Goal: Task Accomplishment & Management: Manage account settings

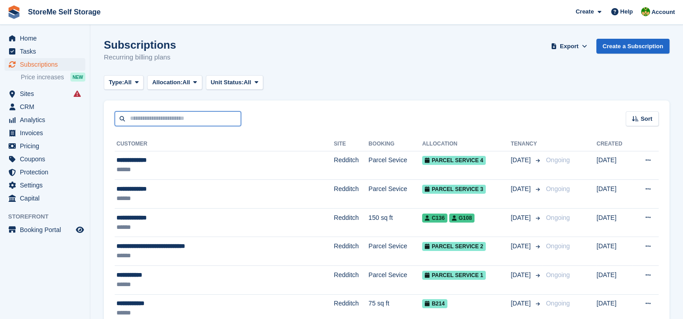
click at [171, 124] on input "text" at bounding box center [178, 118] width 126 height 15
type input "******"
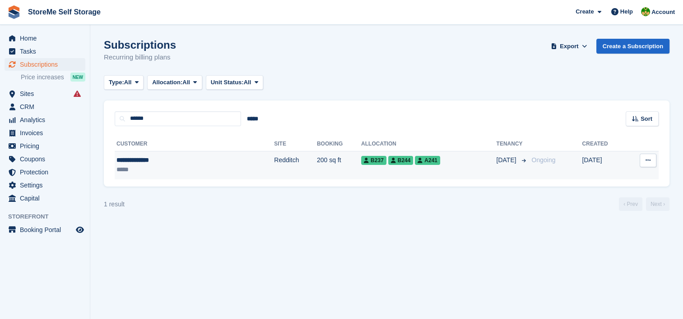
click at [274, 170] on td "Redditch" at bounding box center [295, 165] width 43 height 28
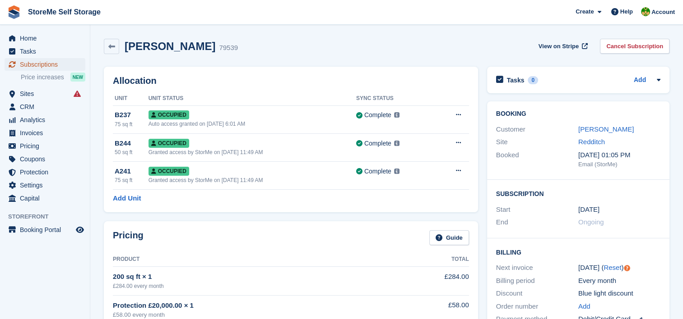
click at [36, 62] on span "Subscriptions" at bounding box center [47, 64] width 54 height 13
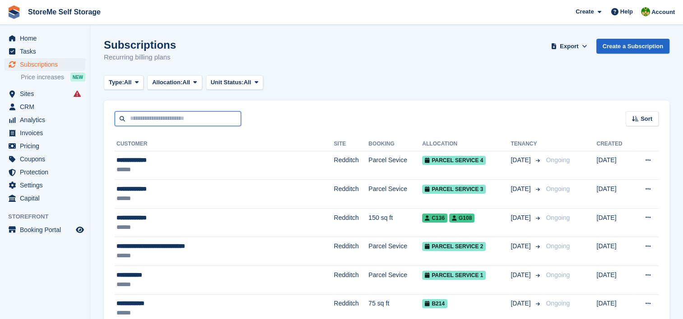
click at [148, 123] on input "text" at bounding box center [178, 118] width 126 height 15
type input "*****"
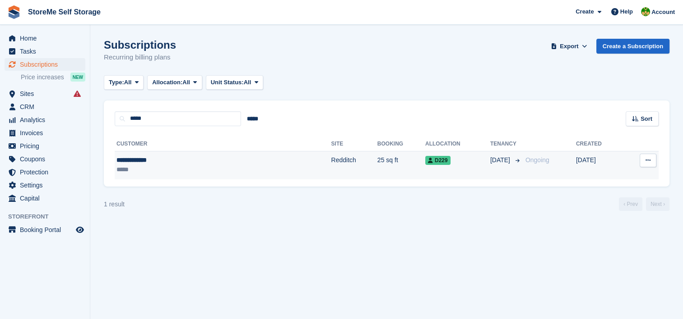
click at [331, 157] on td "Redditch" at bounding box center [354, 165] width 46 height 28
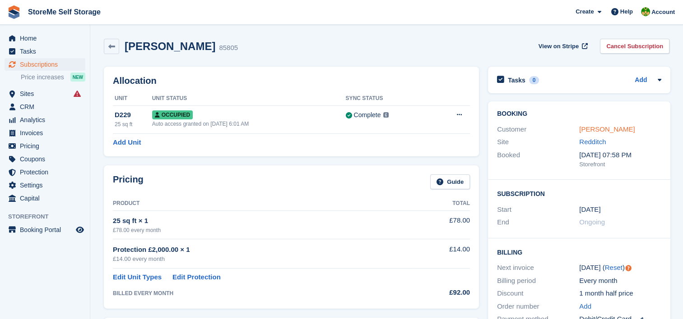
click at [599, 127] on link "[PERSON_NAME]" at bounding box center [606, 129] width 55 height 8
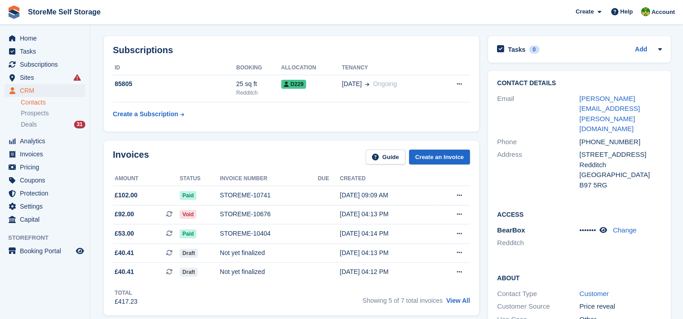
scroll to position [45, 0]
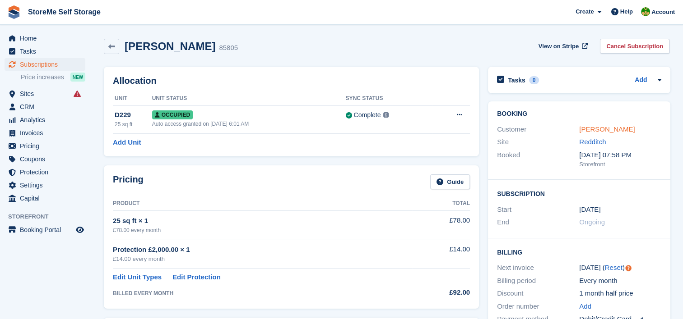
click at [592, 130] on link "Claire Dodson" at bounding box center [606, 129] width 55 height 8
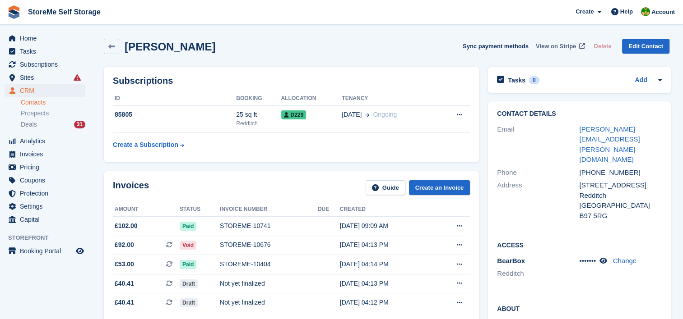
click at [555, 43] on span "View on Stripe" at bounding box center [556, 46] width 40 height 9
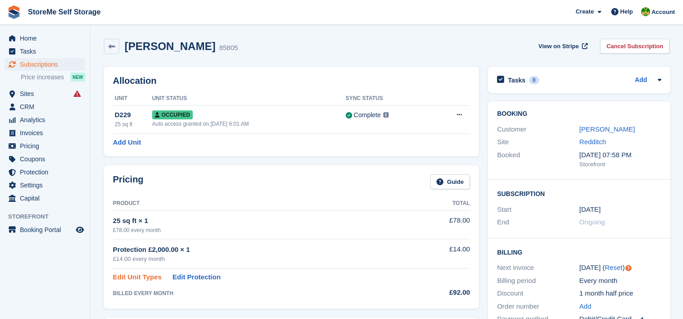
click at [138, 278] on link "Edit Unit Types" at bounding box center [137, 278] width 49 height 10
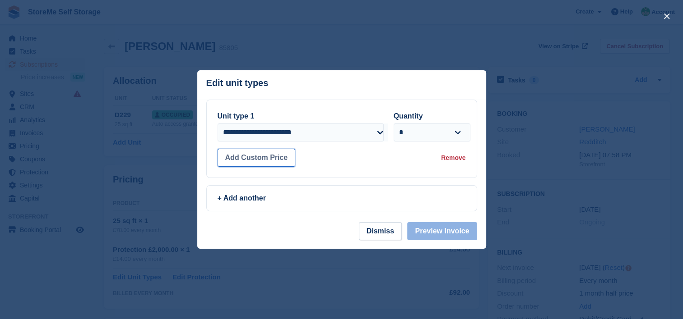
click at [282, 155] on button "Add Custom Price" at bounding box center [256, 158] width 78 height 18
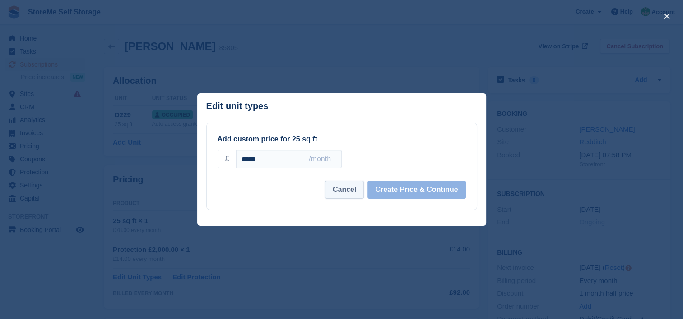
click at [349, 191] on button "Cancel" at bounding box center [344, 190] width 39 height 18
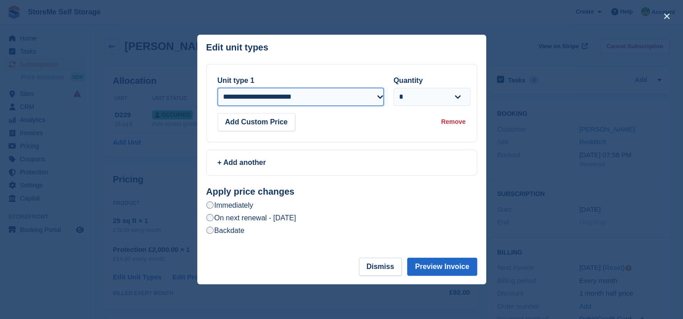
click at [290, 98] on select "**********" at bounding box center [300, 97] width 166 height 18
drag, startPoint x: 400, startPoint y: 267, endPoint x: 383, endPoint y: 262, distance: 17.4
click at [400, 267] on button "Dismiss" at bounding box center [380, 267] width 43 height 18
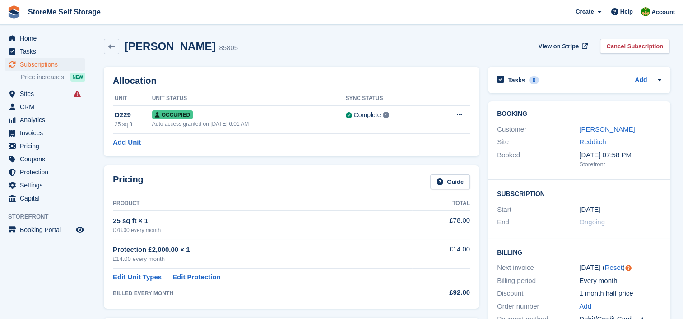
click at [383, 262] on div "£14.00 every month" at bounding box center [262, 259] width 299 height 9
click at [133, 279] on link "Edit Unit Types" at bounding box center [137, 278] width 49 height 10
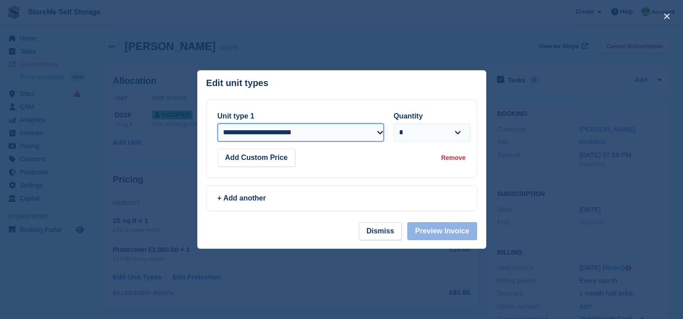
click at [289, 137] on select "**********" at bounding box center [300, 133] width 166 height 18
click at [273, 141] on select "**********" at bounding box center [300, 133] width 166 height 18
select select "*****"
click at [217, 124] on select "**********" at bounding box center [300, 133] width 166 height 18
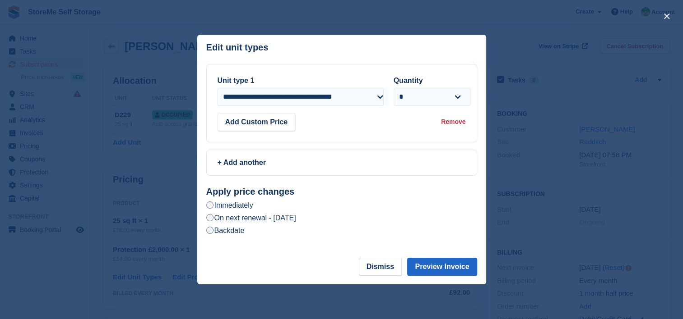
click at [270, 220] on label "On next renewal - Sunday, 17th August, 2025" at bounding box center [251, 217] width 90 height 9
click at [435, 260] on button "Preview Invoice" at bounding box center [441, 267] width 69 height 18
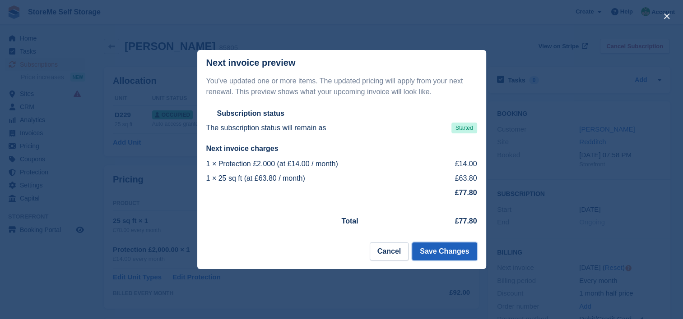
click at [446, 254] on button "Save Changes" at bounding box center [444, 252] width 65 height 18
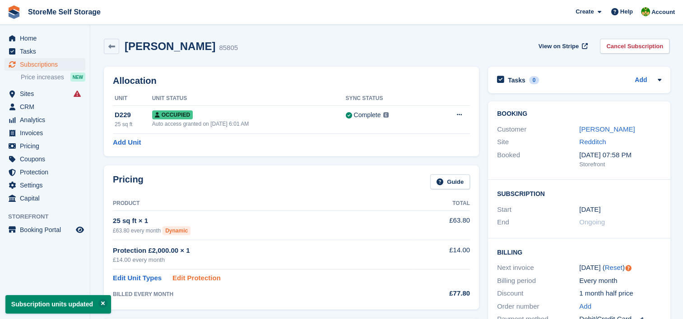
click at [203, 280] on link "Edit Protection" at bounding box center [196, 278] width 48 height 10
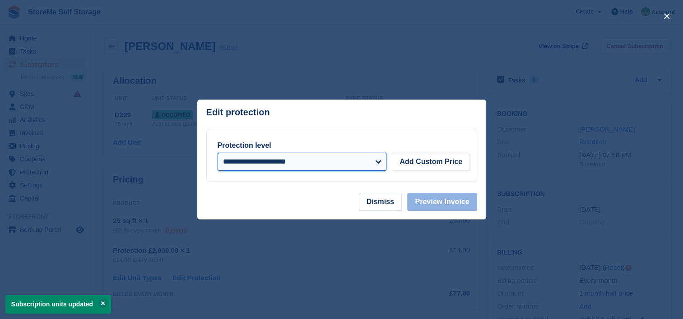
click at [294, 161] on select "**********" at bounding box center [301, 162] width 169 height 18
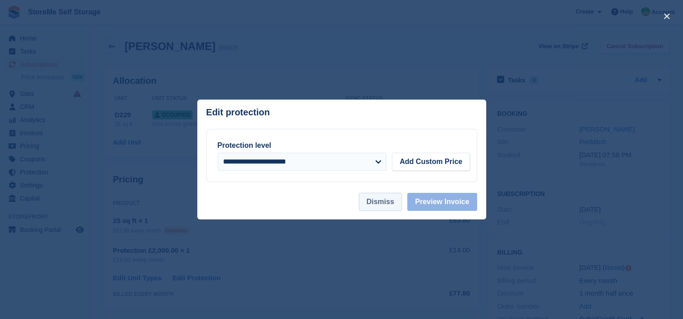
click at [383, 200] on button "Dismiss" at bounding box center [380, 202] width 43 height 18
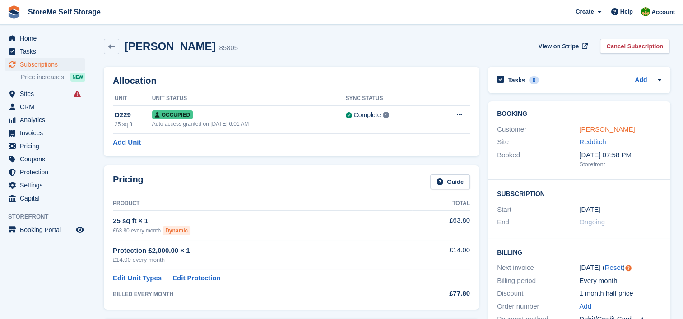
click at [601, 129] on link "Claire Dodson" at bounding box center [606, 129] width 55 height 8
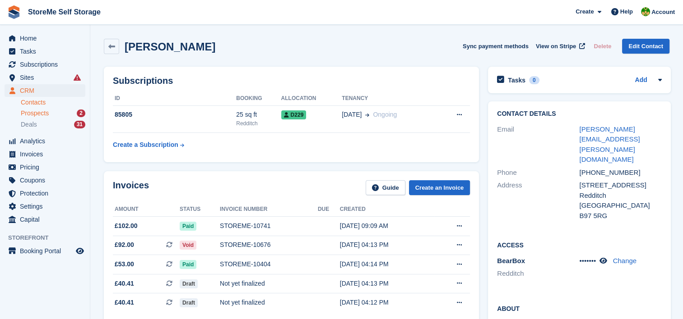
click at [42, 112] on span "Prospects" at bounding box center [35, 113] width 28 height 9
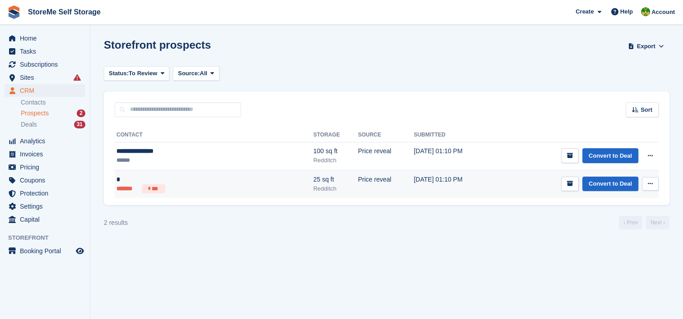
click at [646, 179] on button at bounding box center [650, 184] width 17 height 14
click at [612, 236] on p "Delete prospect" at bounding box center [615, 233] width 79 height 12
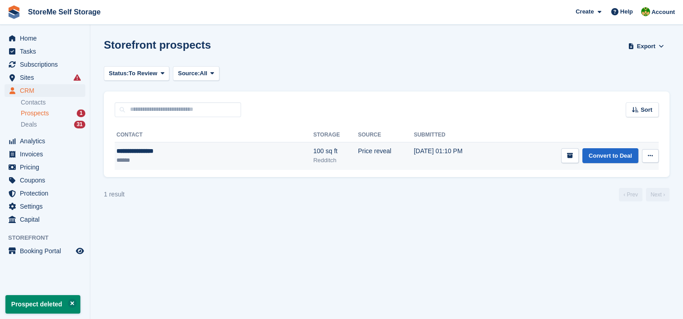
drag, startPoint x: 655, startPoint y: 156, endPoint x: 649, endPoint y: 157, distance: 6.0
click at [655, 156] on button at bounding box center [650, 156] width 17 height 14
click at [587, 206] on p "Delete prospect" at bounding box center [615, 205] width 79 height 12
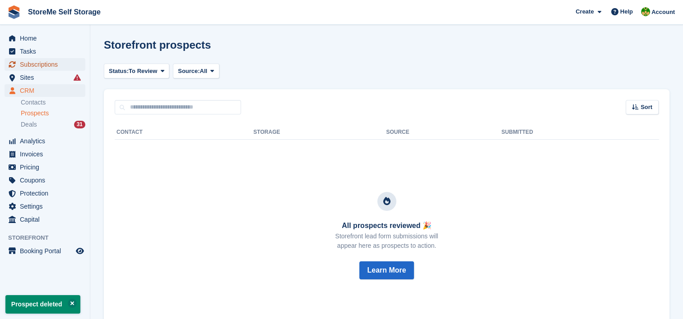
click at [33, 65] on span "Subscriptions" at bounding box center [47, 64] width 54 height 13
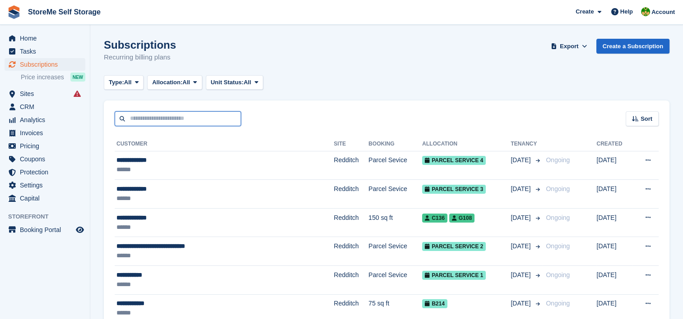
click at [188, 116] on input "text" at bounding box center [178, 118] width 126 height 15
type input "****"
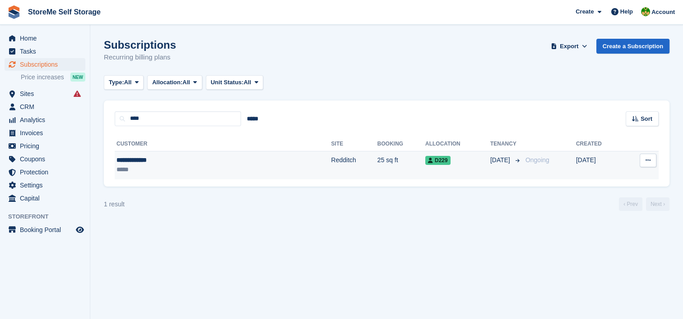
click at [331, 155] on td "Redditch" at bounding box center [354, 165] width 46 height 28
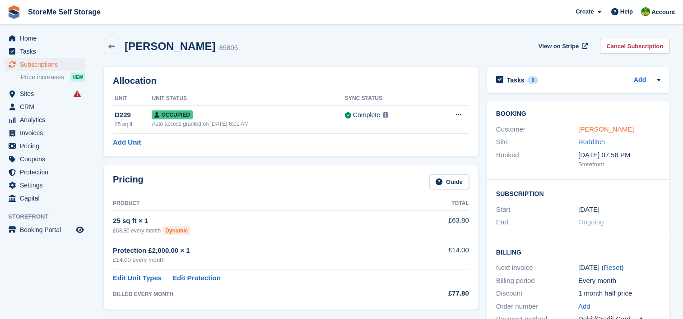
click at [607, 129] on link "[PERSON_NAME]" at bounding box center [605, 129] width 55 height 8
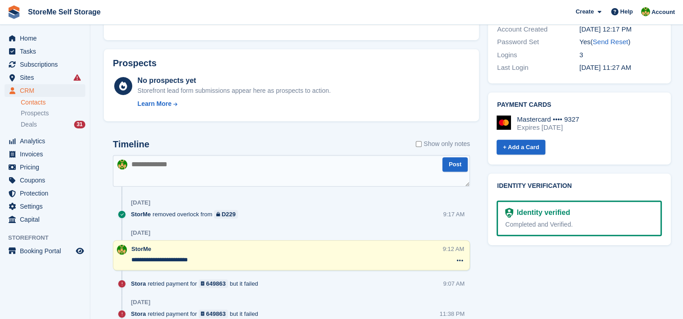
scroll to position [406, 0]
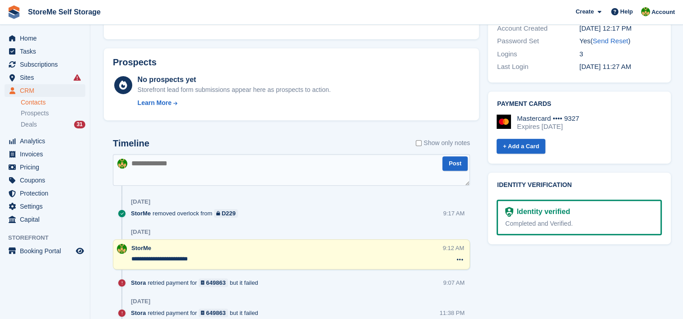
click at [213, 162] on textarea at bounding box center [291, 170] width 357 height 32
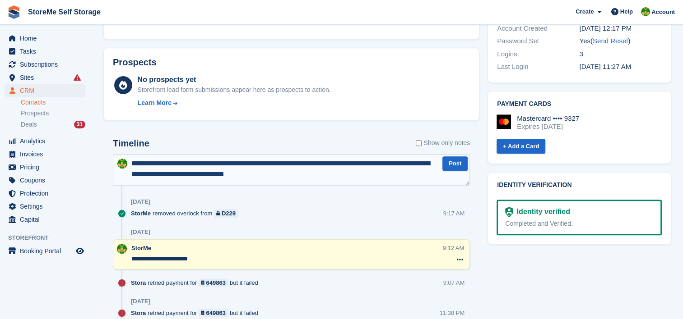
type textarea "**********"
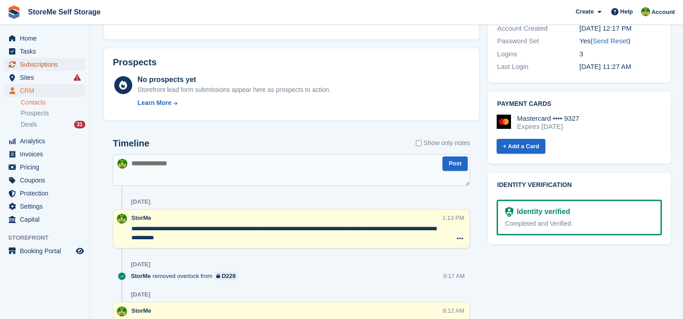
click at [34, 65] on span "Subscriptions" at bounding box center [47, 64] width 54 height 13
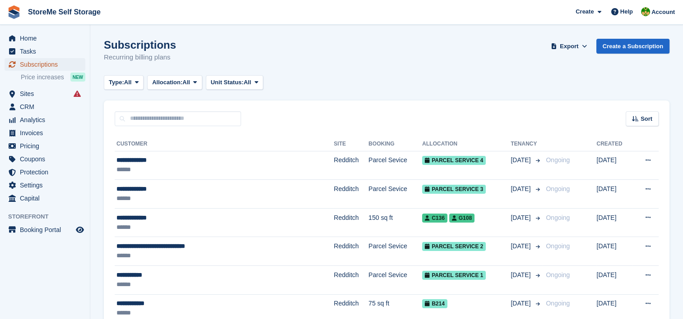
click at [37, 69] on span "Subscriptions" at bounding box center [47, 64] width 54 height 13
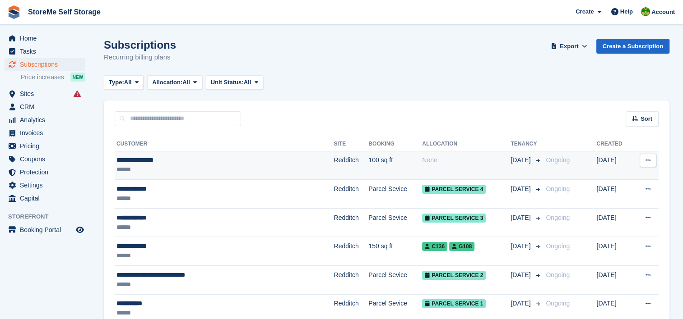
click at [333, 165] on td "Redditch" at bounding box center [350, 165] width 35 height 29
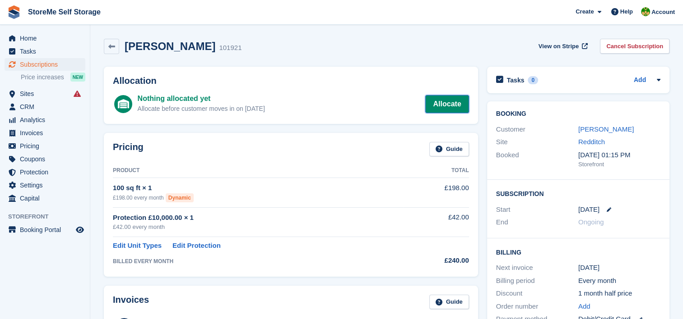
click at [451, 103] on link "Allocate" at bounding box center [446, 104] width 43 height 18
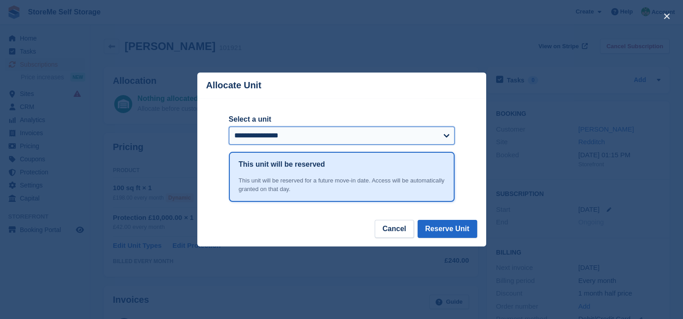
click at [292, 142] on select "**********" at bounding box center [342, 136] width 226 height 18
select select "****"
click at [229, 127] on select "**********" at bounding box center [342, 136] width 226 height 18
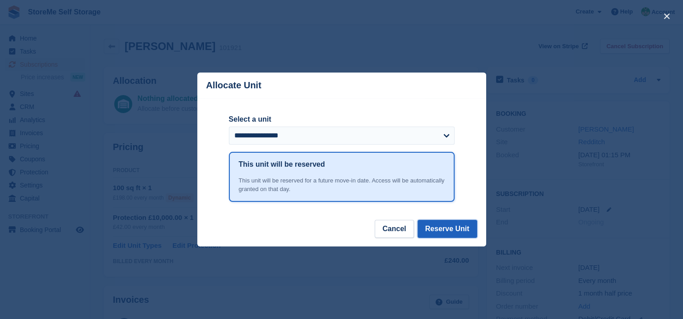
click at [464, 229] on button "Reserve Unit" at bounding box center [447, 229] width 60 height 18
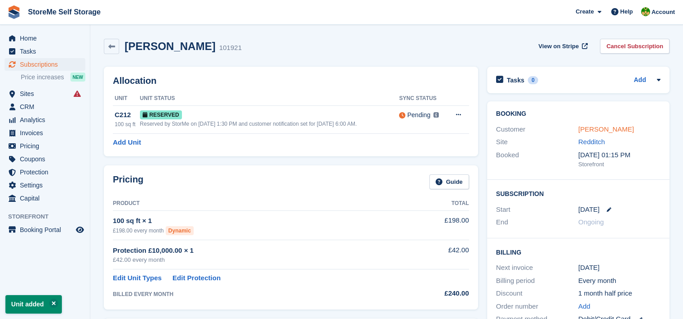
click at [614, 127] on link "[PERSON_NAME]" at bounding box center [605, 129] width 55 height 8
click at [621, 128] on link "[PERSON_NAME]" at bounding box center [605, 129] width 55 height 8
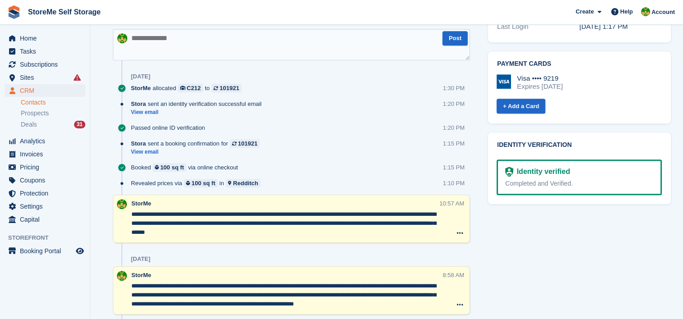
scroll to position [471, 0]
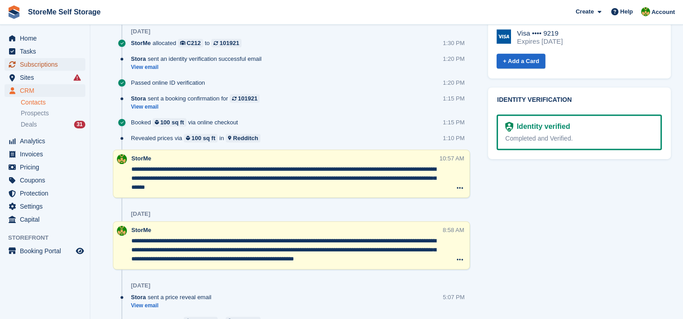
click at [43, 65] on span "Subscriptions" at bounding box center [47, 64] width 54 height 13
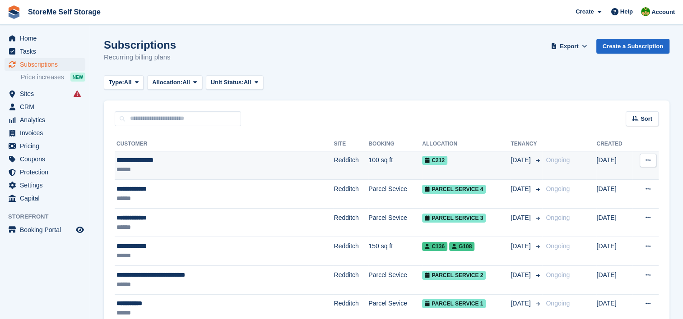
click at [333, 167] on td "Redditch" at bounding box center [350, 165] width 35 height 29
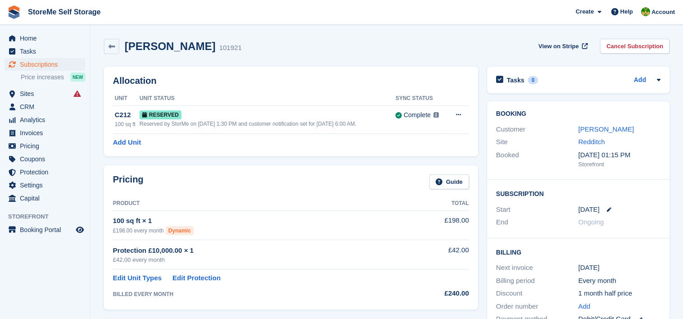
click at [589, 127] on link "[PERSON_NAME]" at bounding box center [605, 129] width 55 height 8
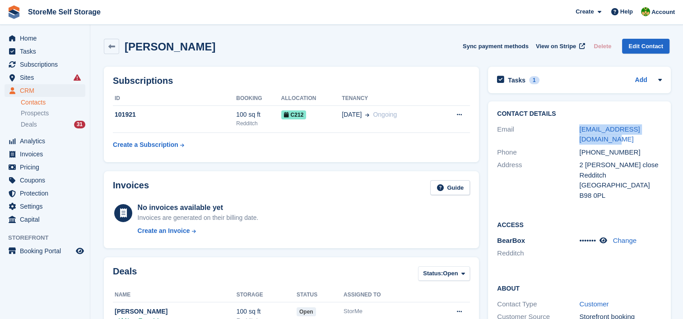
drag, startPoint x: 600, startPoint y: 138, endPoint x: 576, endPoint y: 134, distance: 24.7
click at [576, 134] on div "Email [EMAIL_ADDRESS][DOMAIN_NAME]" at bounding box center [579, 134] width 164 height 23
copy div "[EMAIL_ADDRESS][DOMAIN_NAME]"
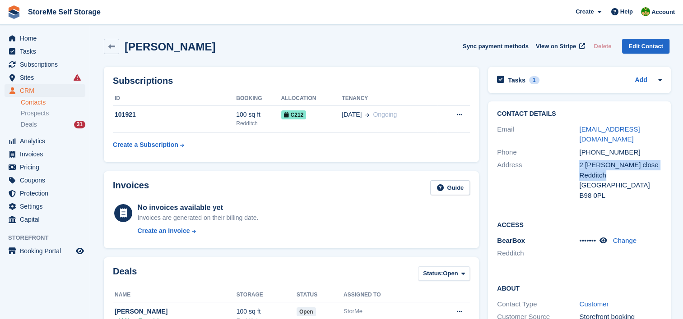
drag, startPoint x: 611, startPoint y: 174, endPoint x: 574, endPoint y: 164, distance: 38.3
click at [574, 164] on div "Address 2 [PERSON_NAME] close Redditch United Kingdom B98 0PL" at bounding box center [579, 180] width 164 height 43
copy div "2 [PERSON_NAME] close Redditch"
drag, startPoint x: 603, startPoint y: 197, endPoint x: 578, endPoint y: 197, distance: 24.8
click at [579, 197] on div "B98 0PL" at bounding box center [620, 196] width 82 height 10
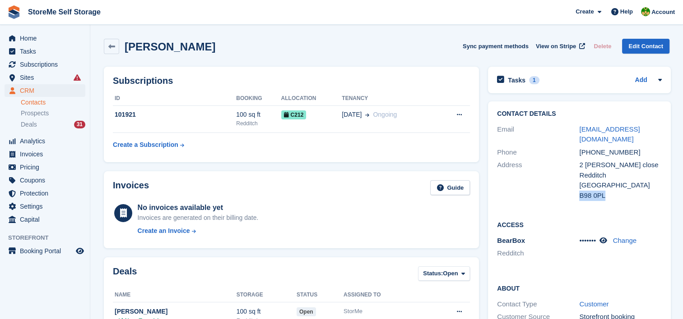
copy div "B98 0PL"
drag, startPoint x: 631, startPoint y: 151, endPoint x: 589, endPoint y: 152, distance: 41.5
click at [589, 152] on div "[PHONE_NUMBER]" at bounding box center [620, 153] width 82 height 10
copy div "7568398575"
drag, startPoint x: 589, startPoint y: 138, endPoint x: 572, endPoint y: 132, distance: 18.1
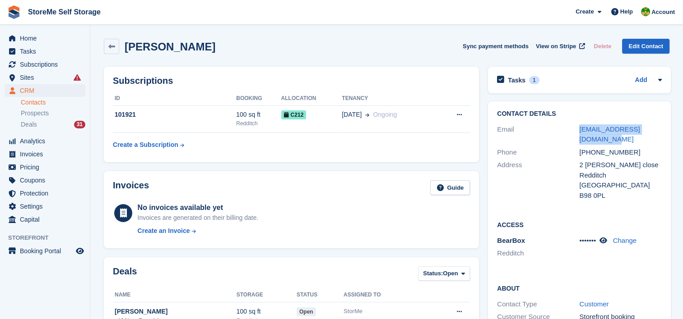
click at [572, 132] on div "Email hannapolanowska@yahoo.com" at bounding box center [579, 134] width 164 height 23
copy div "[EMAIL_ADDRESS][DOMAIN_NAME]"
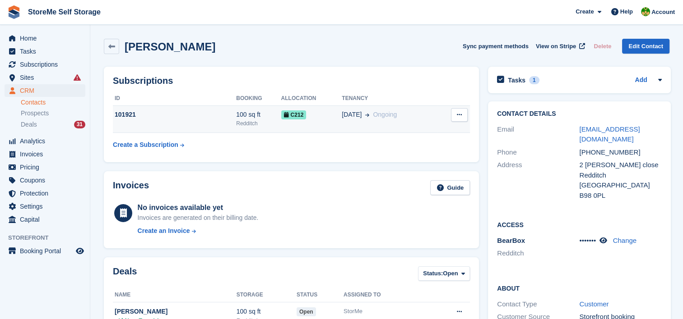
click at [226, 117] on div "101921" at bounding box center [174, 114] width 123 height 9
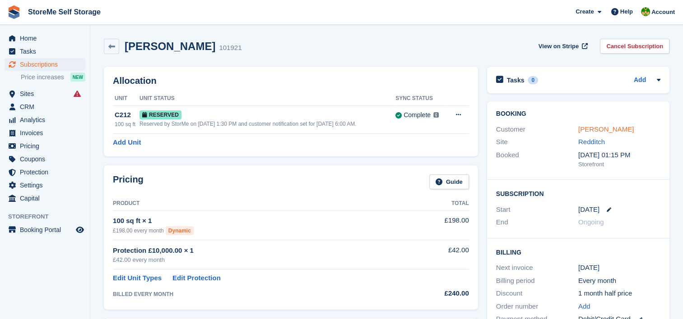
click at [606, 128] on link "Hanna Polanowska" at bounding box center [605, 129] width 55 height 8
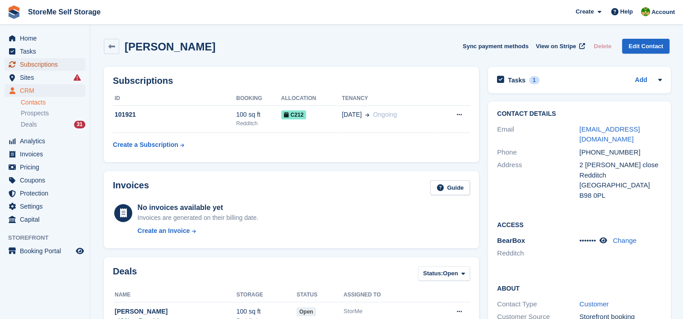
click at [35, 68] on span "Subscriptions" at bounding box center [47, 64] width 54 height 13
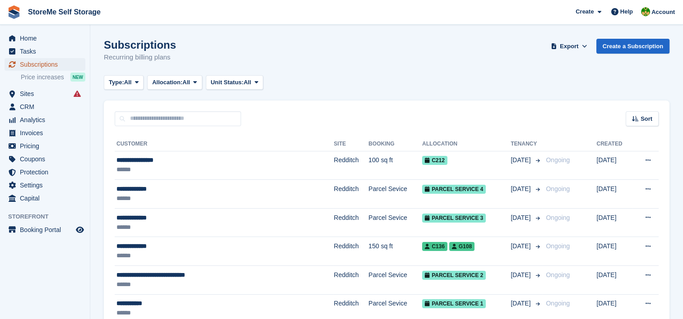
click at [43, 69] on span "Subscriptions" at bounding box center [47, 64] width 54 height 13
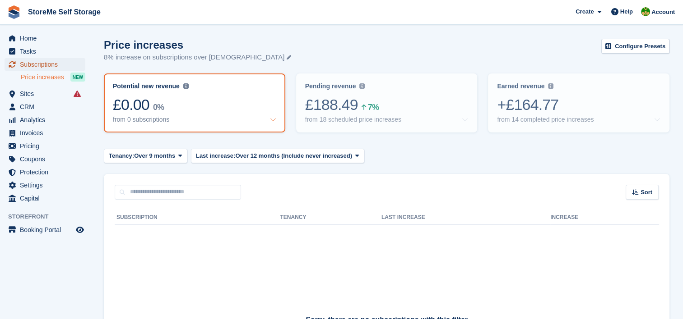
click at [32, 66] on span "Subscriptions" at bounding box center [47, 64] width 54 height 13
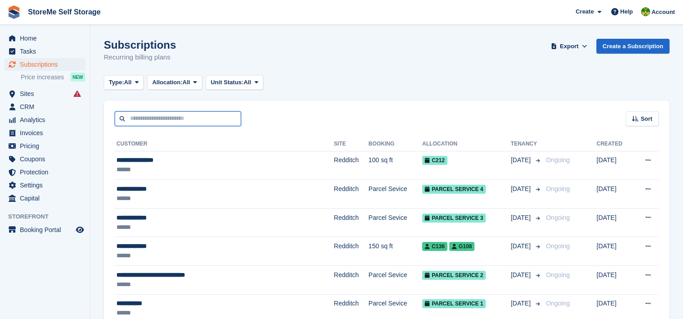
click at [193, 116] on input "text" at bounding box center [178, 118] width 126 height 15
type input "*****"
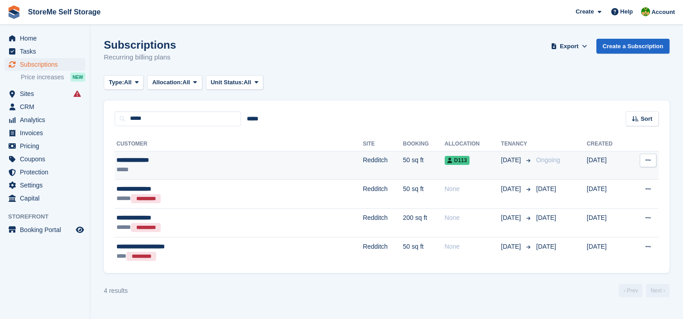
click at [363, 160] on td "Redditch" at bounding box center [383, 165] width 40 height 29
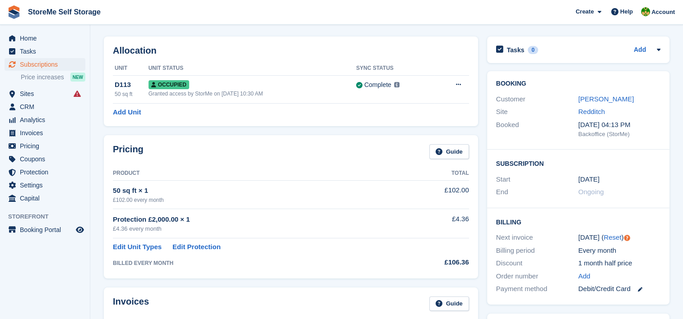
scroll to position [45, 0]
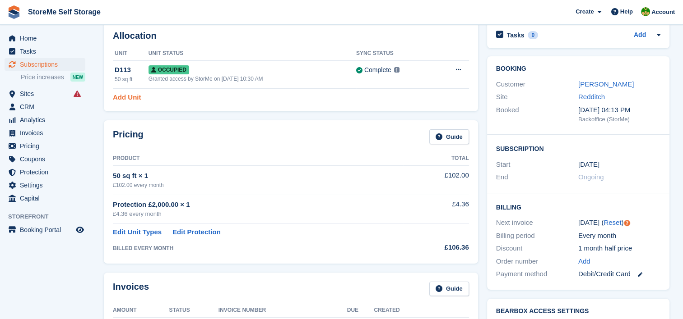
click at [119, 95] on link "Add Unit" at bounding box center [127, 97] width 28 height 10
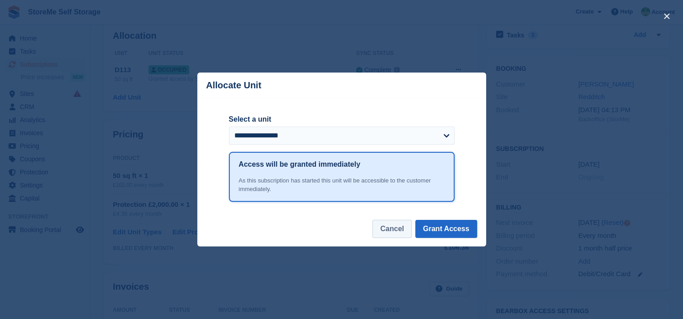
click at [405, 228] on button "Cancel" at bounding box center [391, 229] width 39 height 18
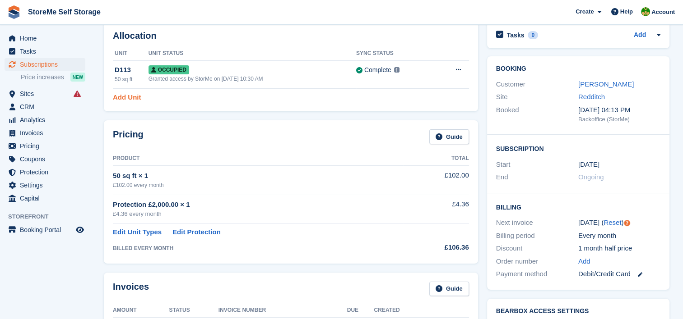
click at [132, 96] on link "Add Unit" at bounding box center [127, 97] width 28 height 10
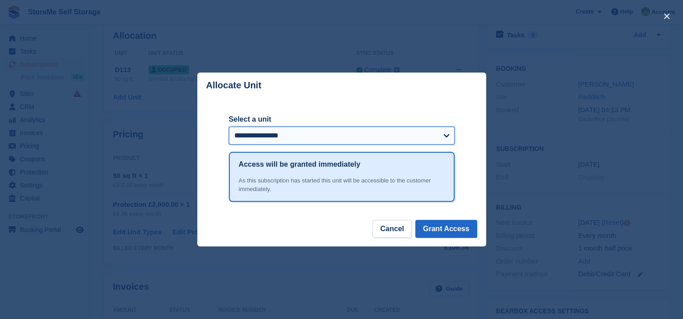
click at [264, 136] on select "**********" at bounding box center [342, 136] width 226 height 18
select select "****"
click at [229, 127] on select "**********" at bounding box center [342, 136] width 226 height 18
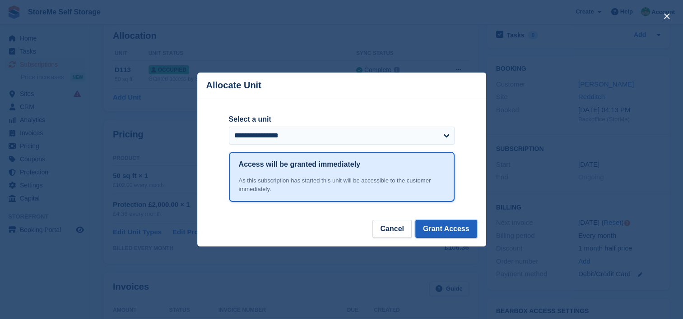
click at [459, 230] on button "Grant Access" at bounding box center [446, 229] width 62 height 18
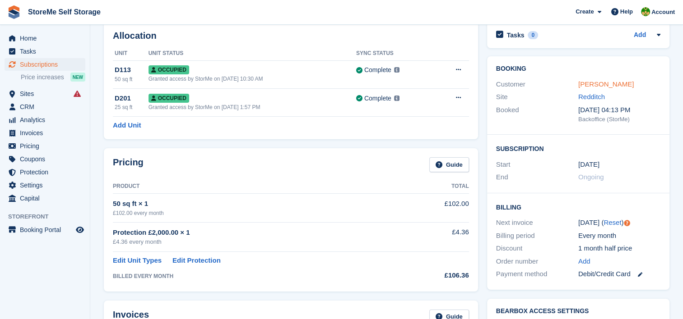
click at [615, 81] on link "[PERSON_NAME]" at bounding box center [605, 84] width 55 height 8
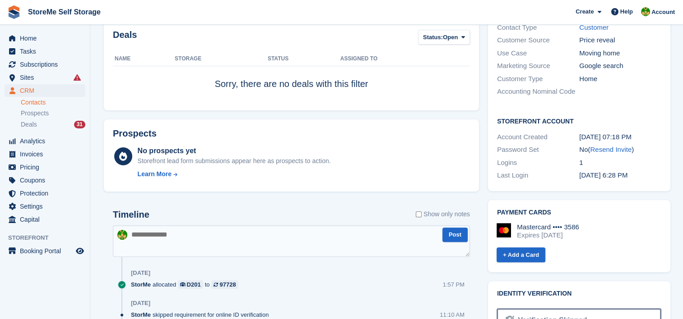
scroll to position [316, 0]
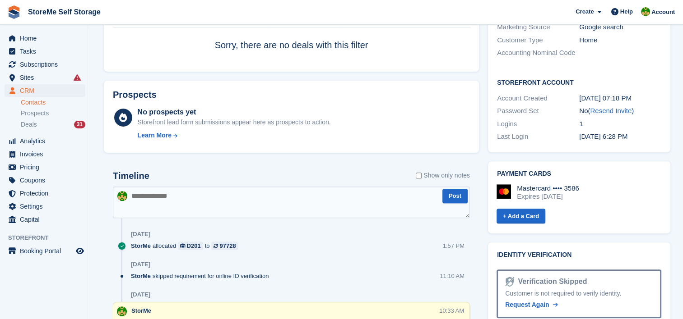
click at [185, 197] on textarea at bounding box center [291, 203] width 357 height 32
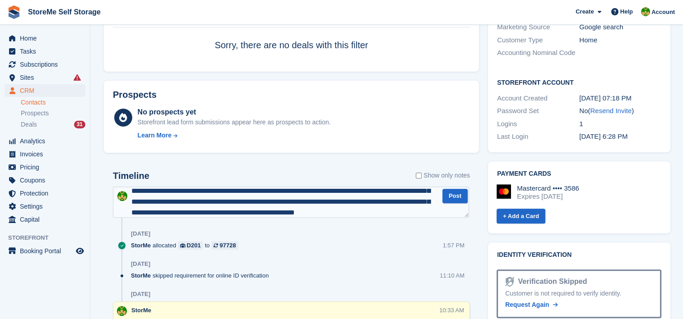
scroll to position [27, 0]
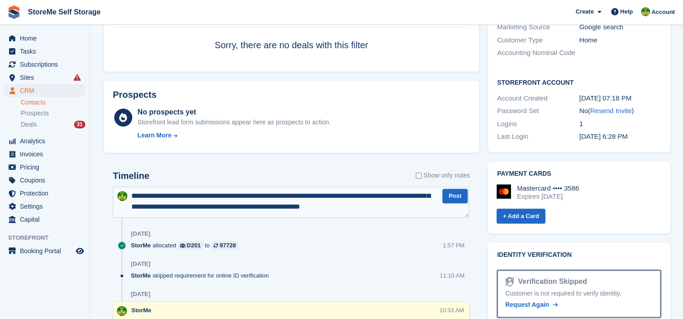
type textarea "**********"
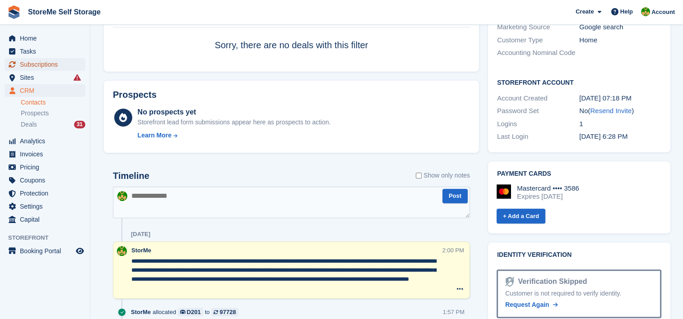
click at [51, 61] on span "Subscriptions" at bounding box center [47, 64] width 54 height 13
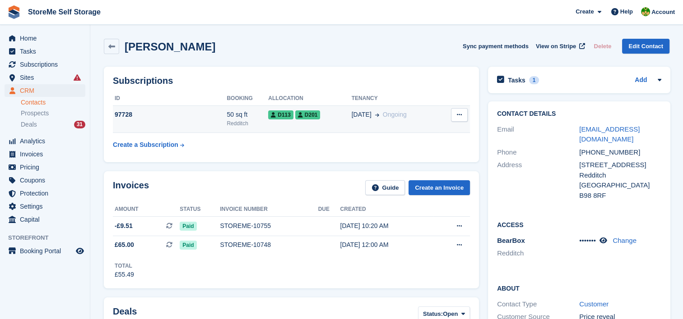
click at [209, 118] on div "97728" at bounding box center [170, 114] width 114 height 9
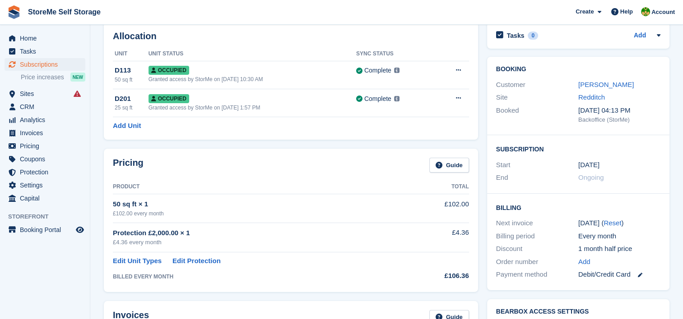
scroll to position [45, 0]
click at [195, 258] on link "Edit Protection" at bounding box center [196, 261] width 48 height 10
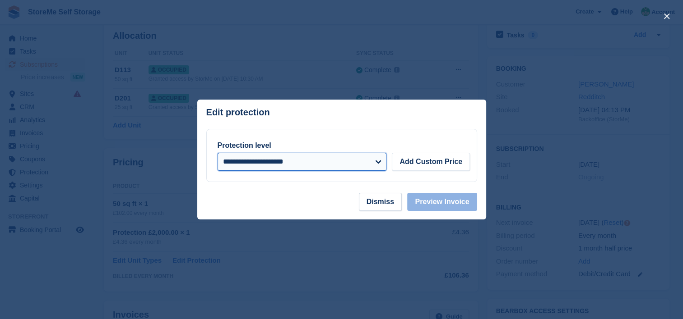
click at [275, 163] on select "**********" at bounding box center [301, 162] width 169 height 18
click at [289, 183] on section "**********" at bounding box center [341, 161] width 289 height 64
click at [393, 200] on button "Dismiss" at bounding box center [380, 202] width 43 height 18
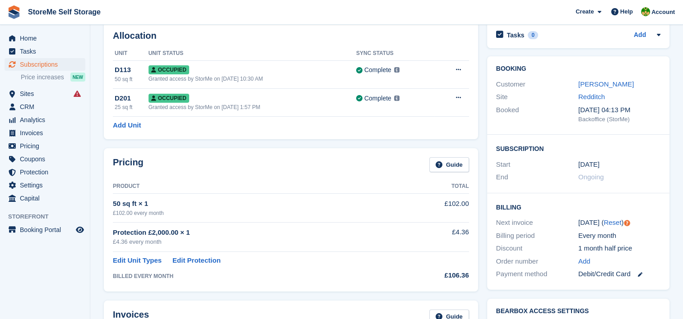
click at [612, 75] on div "Booking Customer [PERSON_NAME] Site Redditch Booked [DATE] 04:13 PM Backoffice …" at bounding box center [578, 95] width 182 height 79
click at [609, 84] on link "[PERSON_NAME]" at bounding box center [605, 84] width 55 height 8
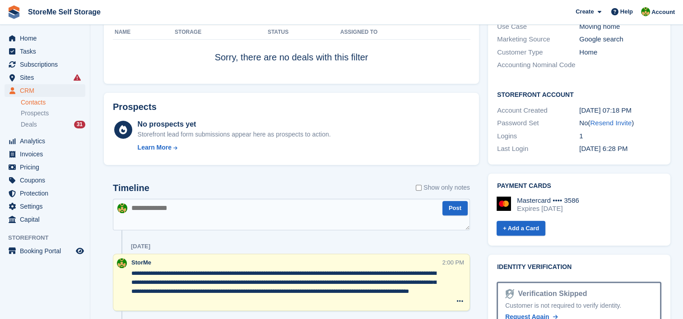
scroll to position [316, 0]
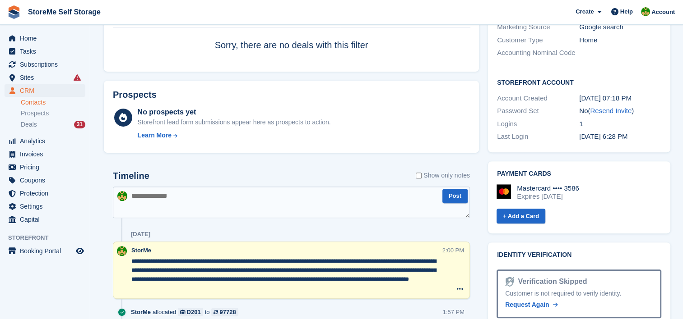
click at [206, 196] on textarea at bounding box center [291, 203] width 357 height 32
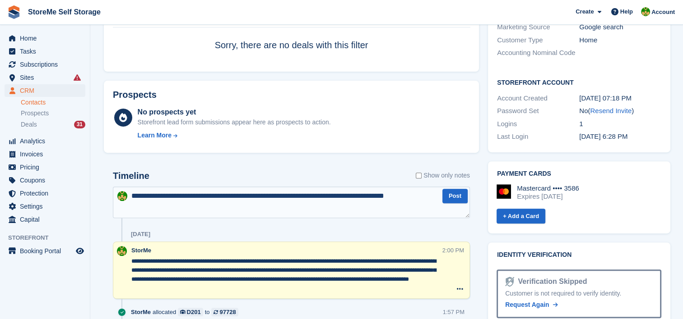
type textarea "**********"
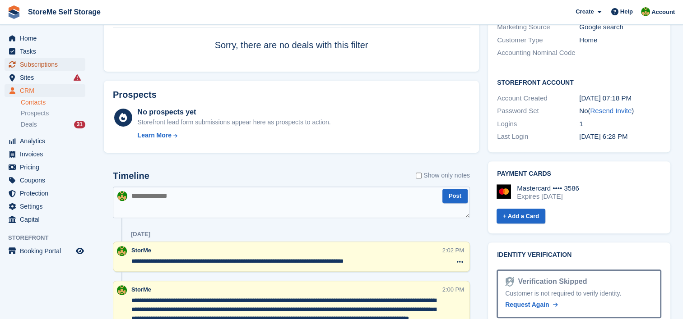
click at [34, 63] on span "Subscriptions" at bounding box center [47, 64] width 54 height 13
